Goal: Information Seeking & Learning: Learn about a topic

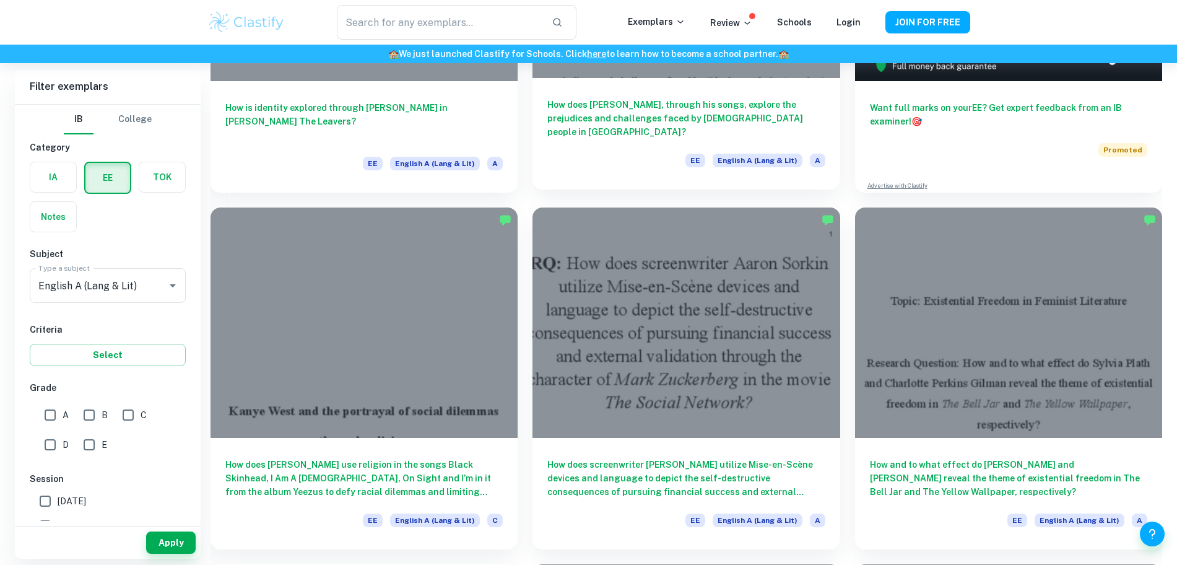
scroll to position [306, 0]
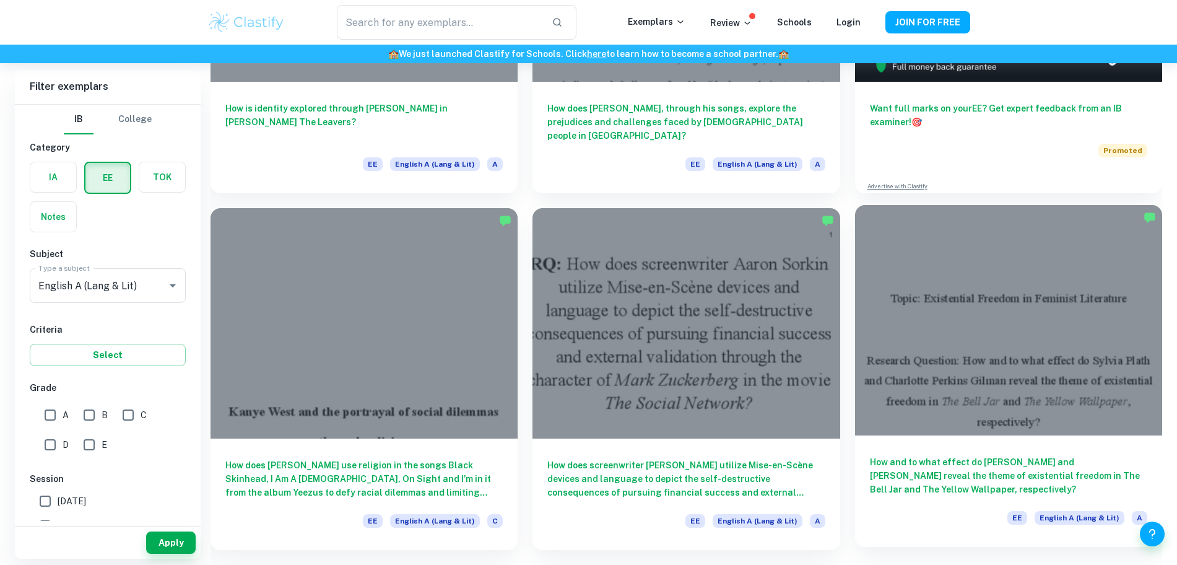
click at [870, 455] on h6 "How and to what effect do [PERSON_NAME] and [PERSON_NAME] reveal the theme of e…" at bounding box center [1008, 475] width 277 height 41
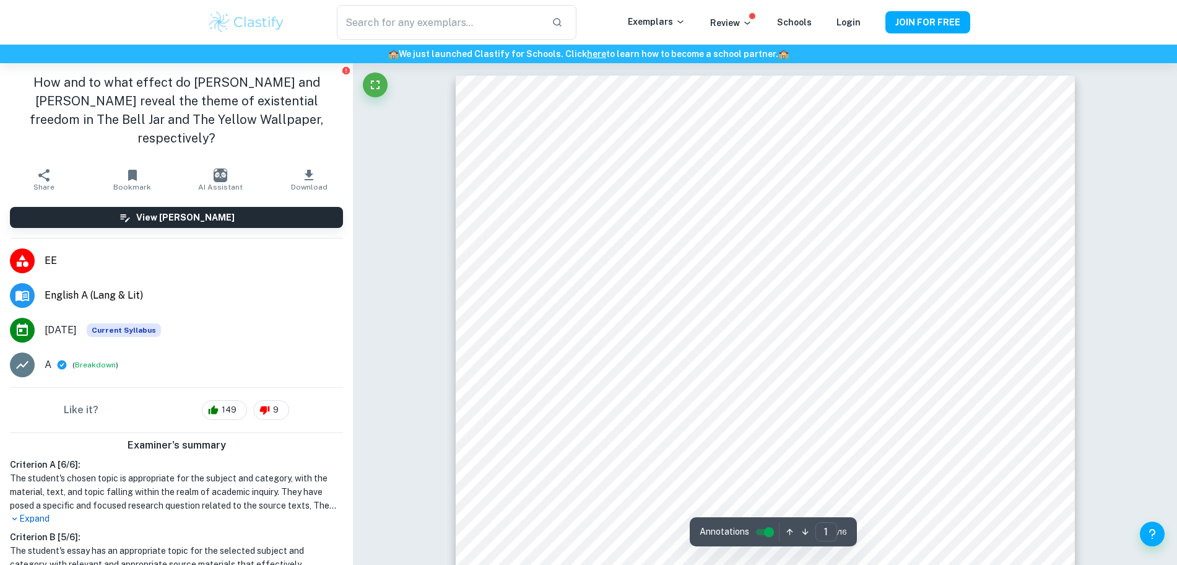
scroll to position [28, 0]
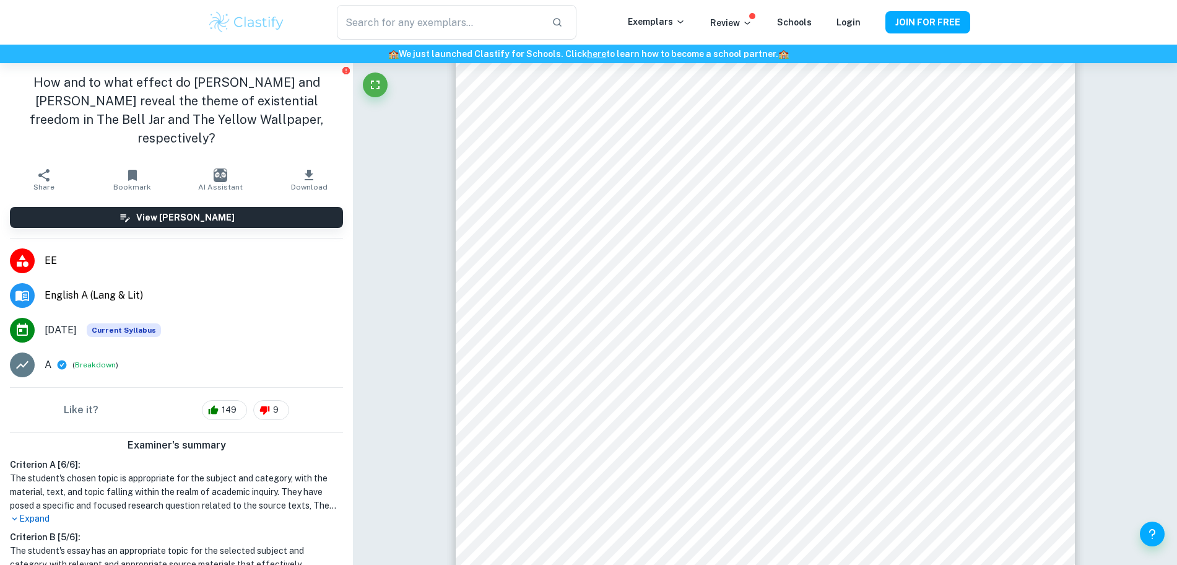
click at [17, 357] on icon at bounding box center [22, 364] width 15 height 15
click at [92, 359] on button "Breakdown" at bounding box center [95, 364] width 41 height 11
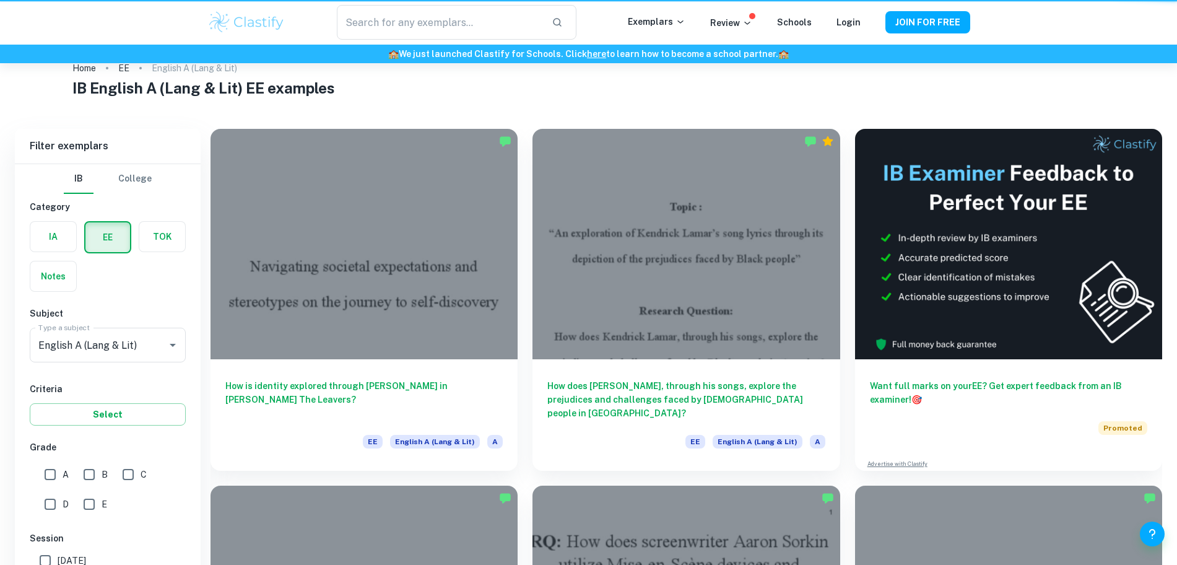
scroll to position [306, 0]
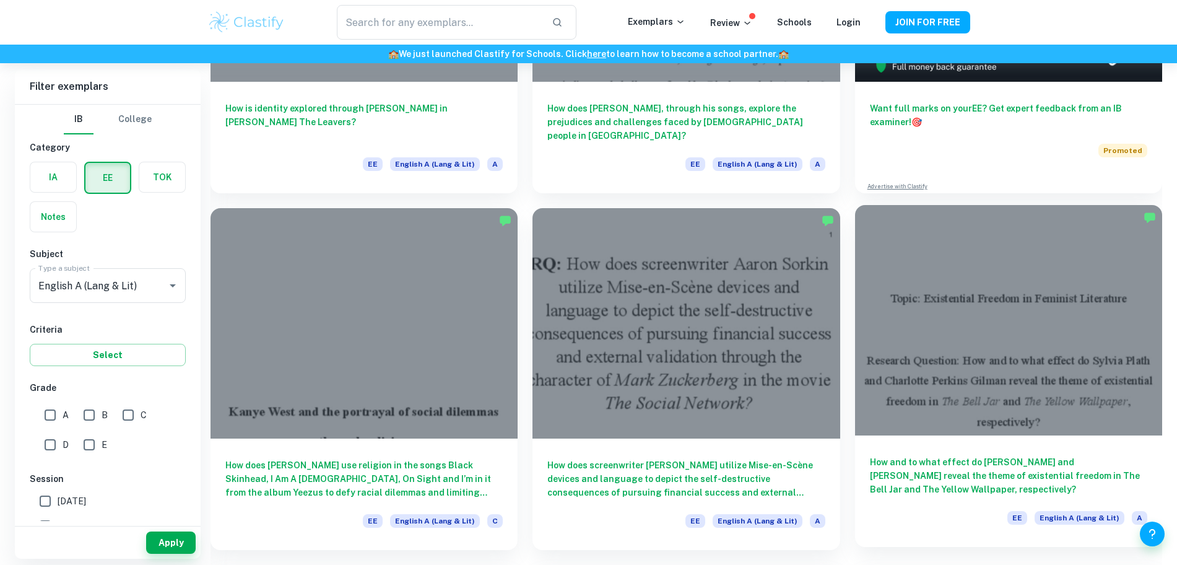
click at [870, 455] on h6 "How and to what effect do [PERSON_NAME] and [PERSON_NAME] reveal the theme of e…" at bounding box center [1008, 475] width 277 height 41
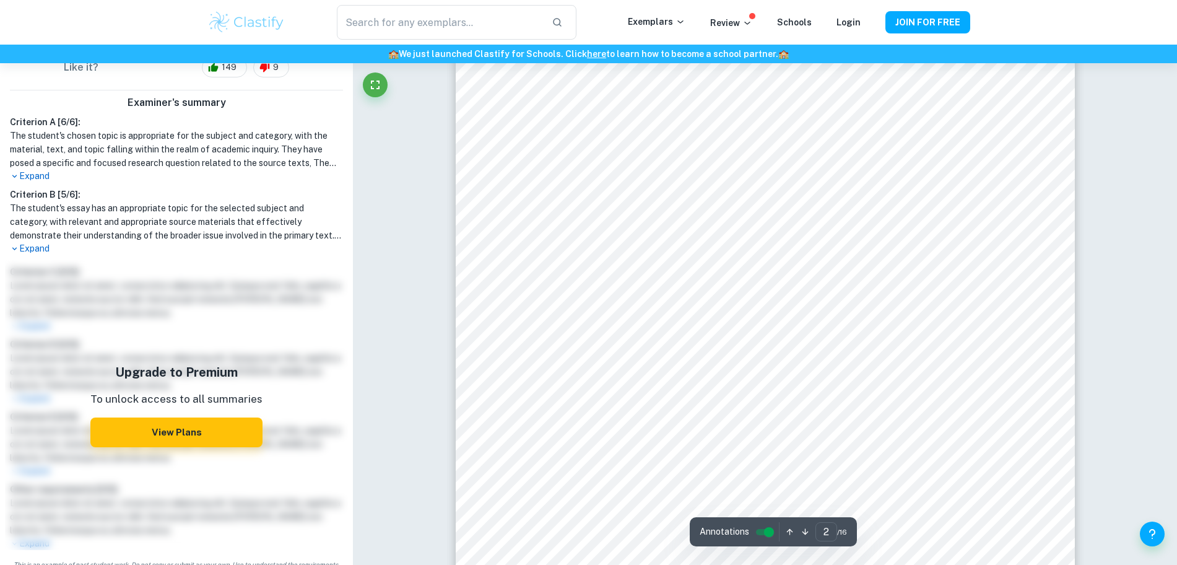
scroll to position [1004, 0]
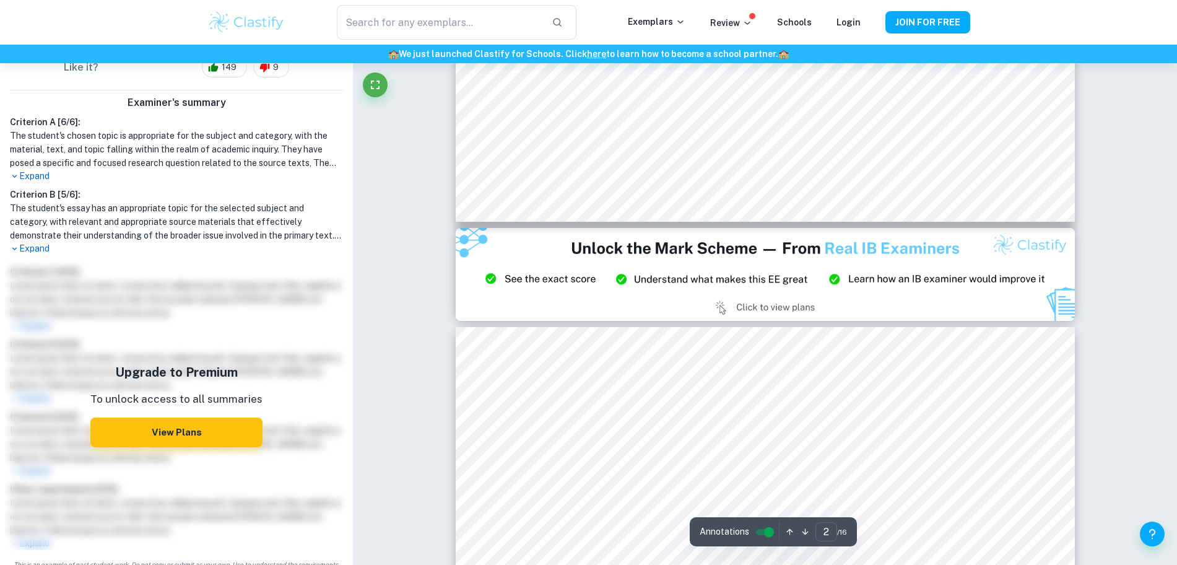
type input "3"
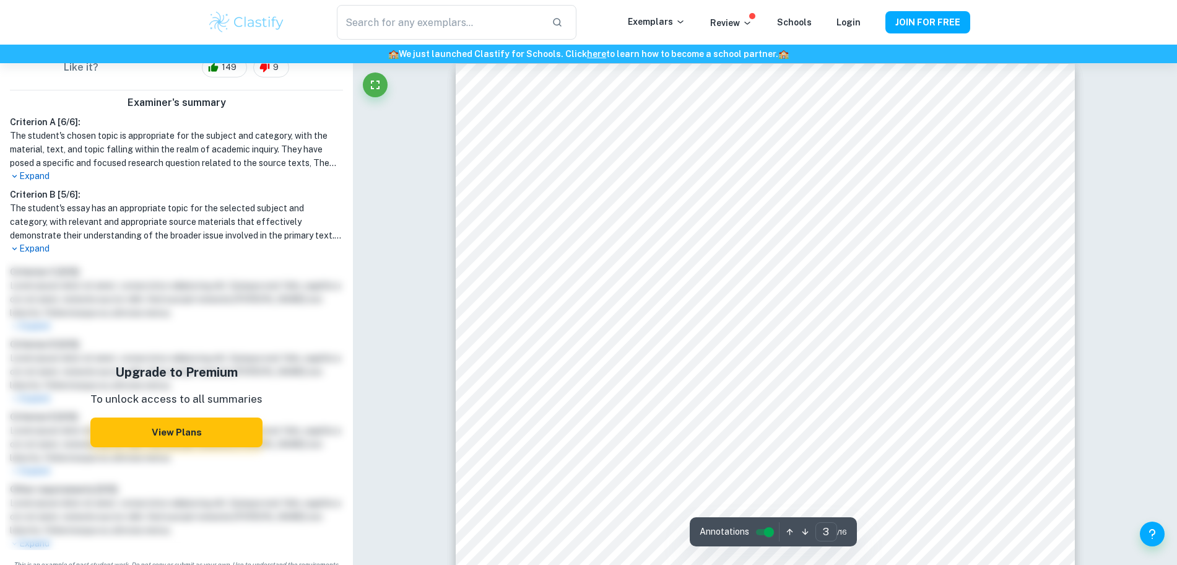
scroll to position [1890, 0]
drag, startPoint x: 503, startPoint y: 33, endPoint x: 500, endPoint y: 25, distance: 8.0
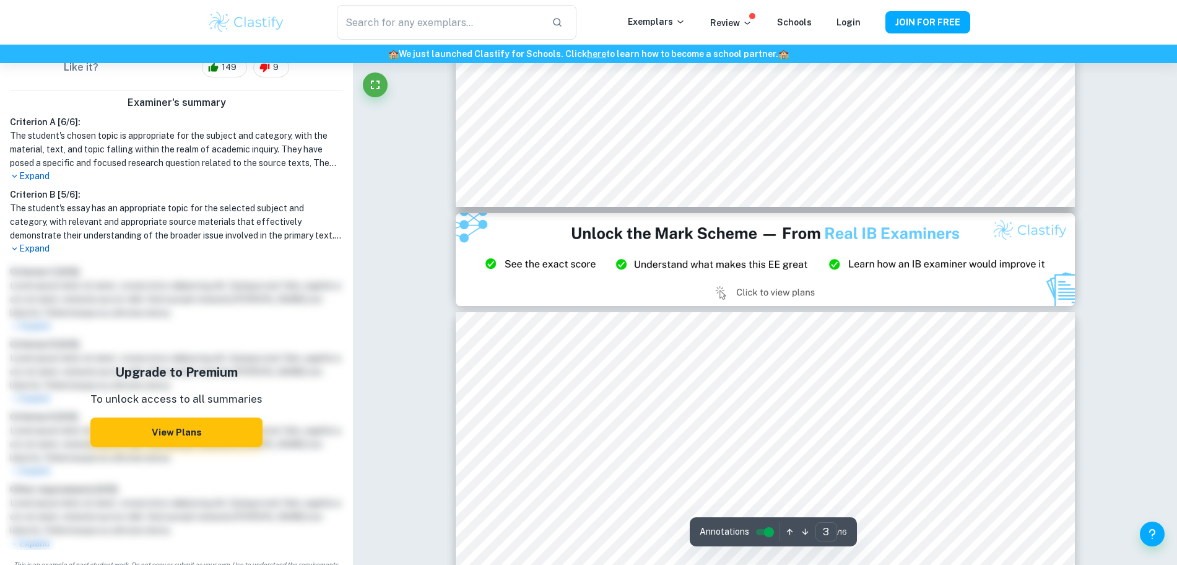
type input "2"
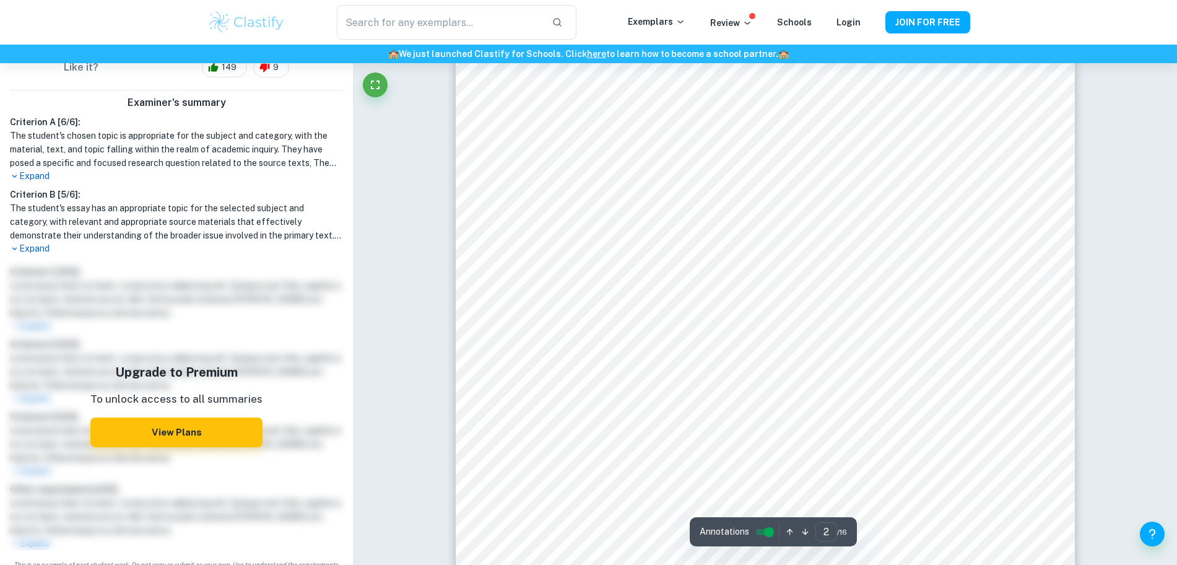
scroll to position [729, 0]
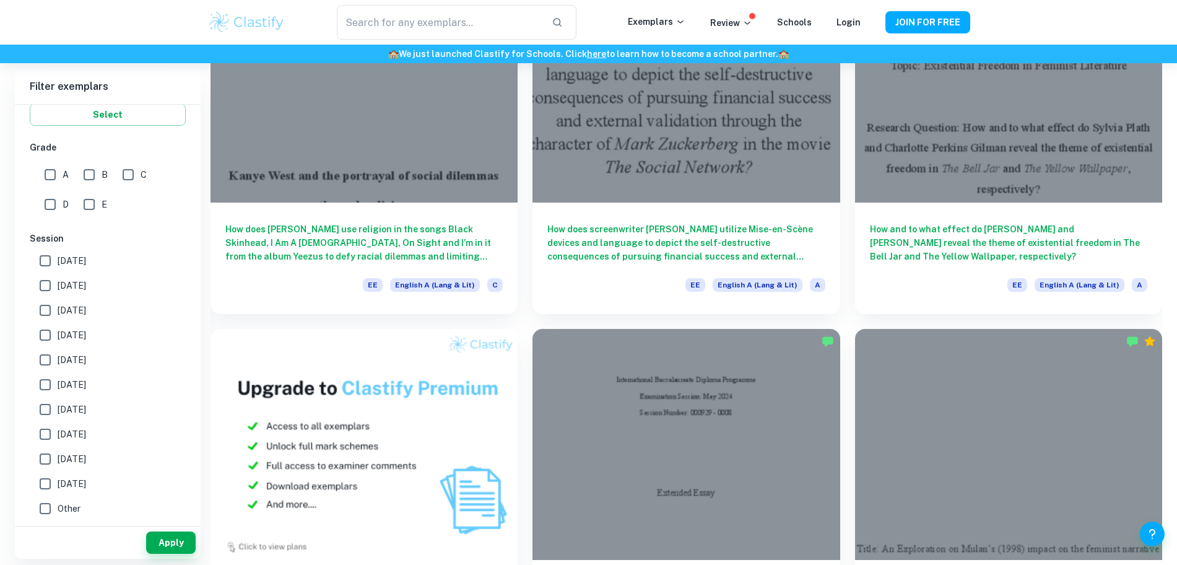
scroll to position [619, 0]
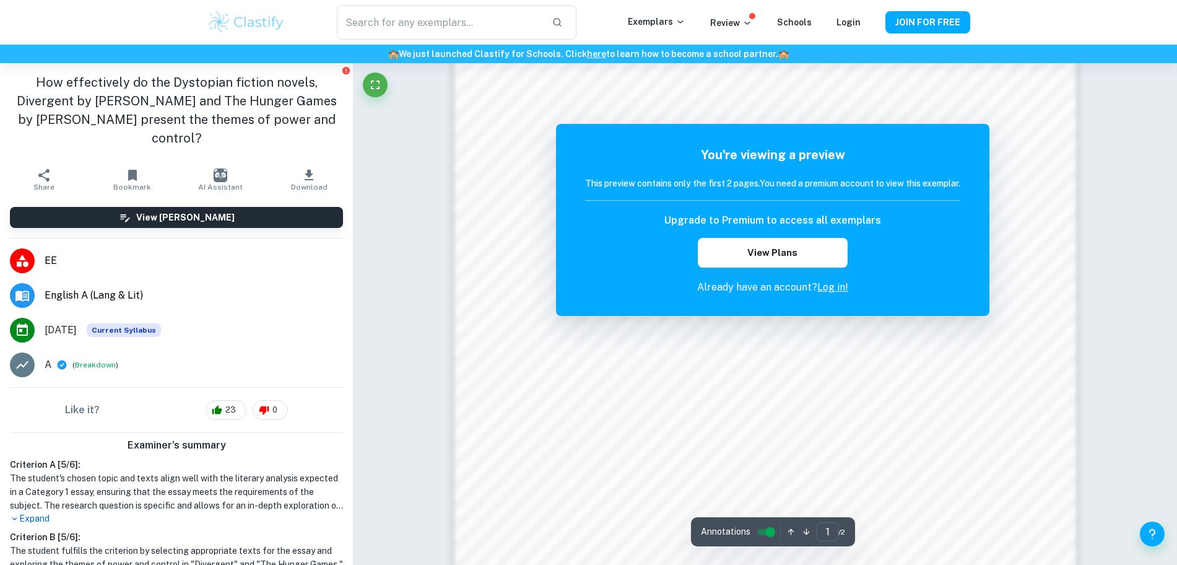
scroll to position [1205, 0]
